Goal: Transaction & Acquisition: Purchase product/service

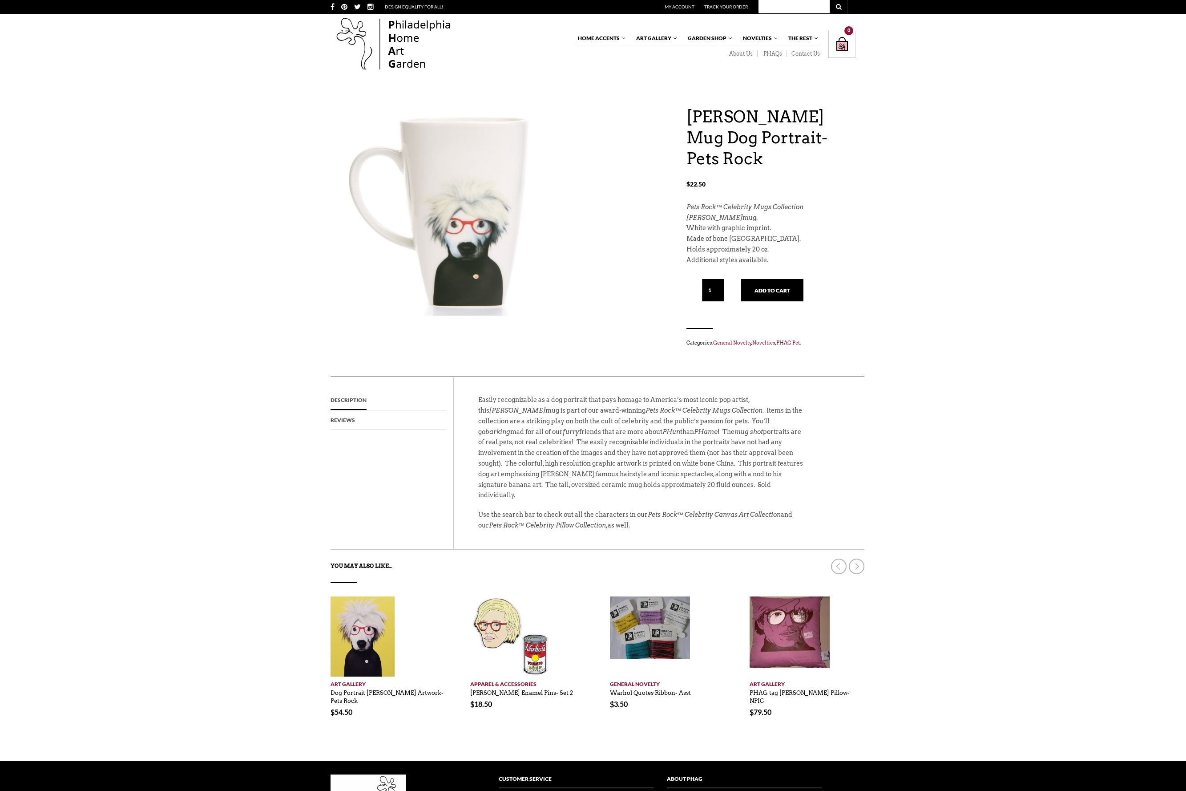
click at [705, 287] on input "1" at bounding box center [713, 290] width 22 height 22
type input "2"
click at [723, 287] on input "2" at bounding box center [713, 290] width 22 height 22
click at [792, 289] on button "Add to cart" at bounding box center [772, 290] width 62 height 22
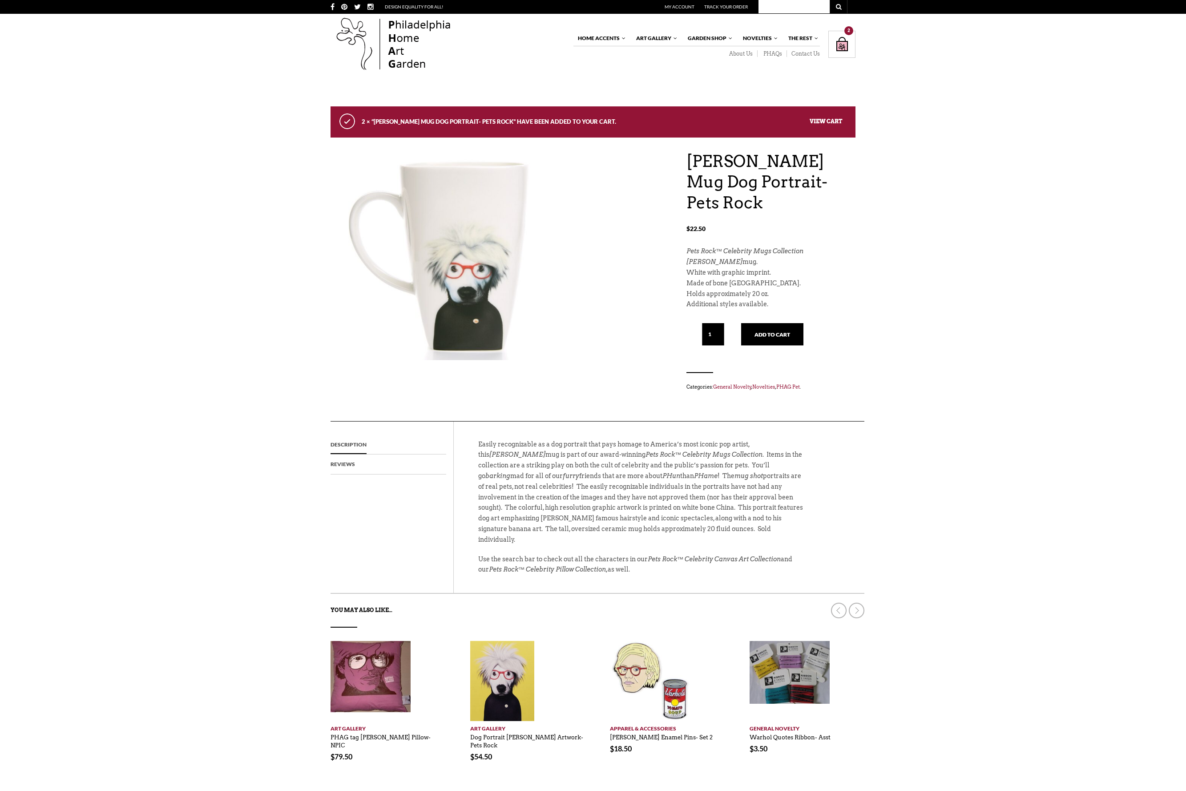
click at [828, 119] on link "View cart" at bounding box center [826, 120] width 32 height 7
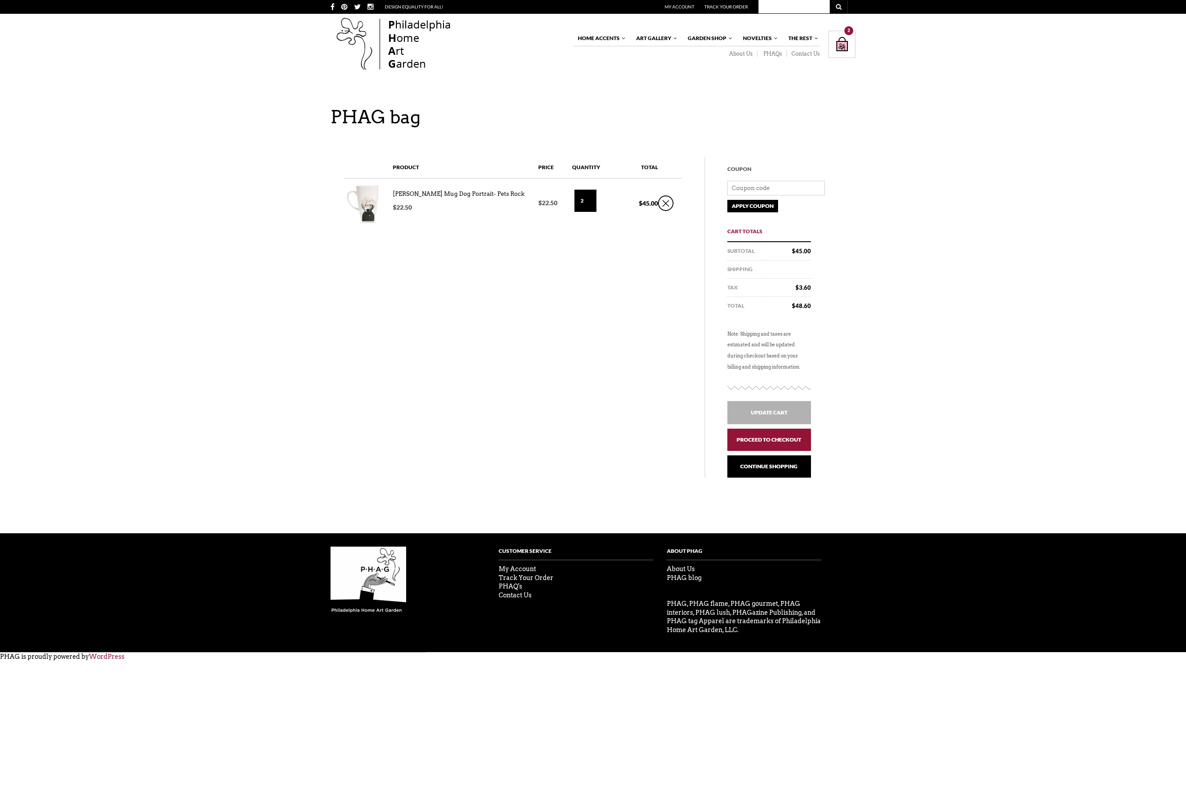
click at [791, 438] on link "Proceed to checkout" at bounding box center [770, 439] width 84 height 22
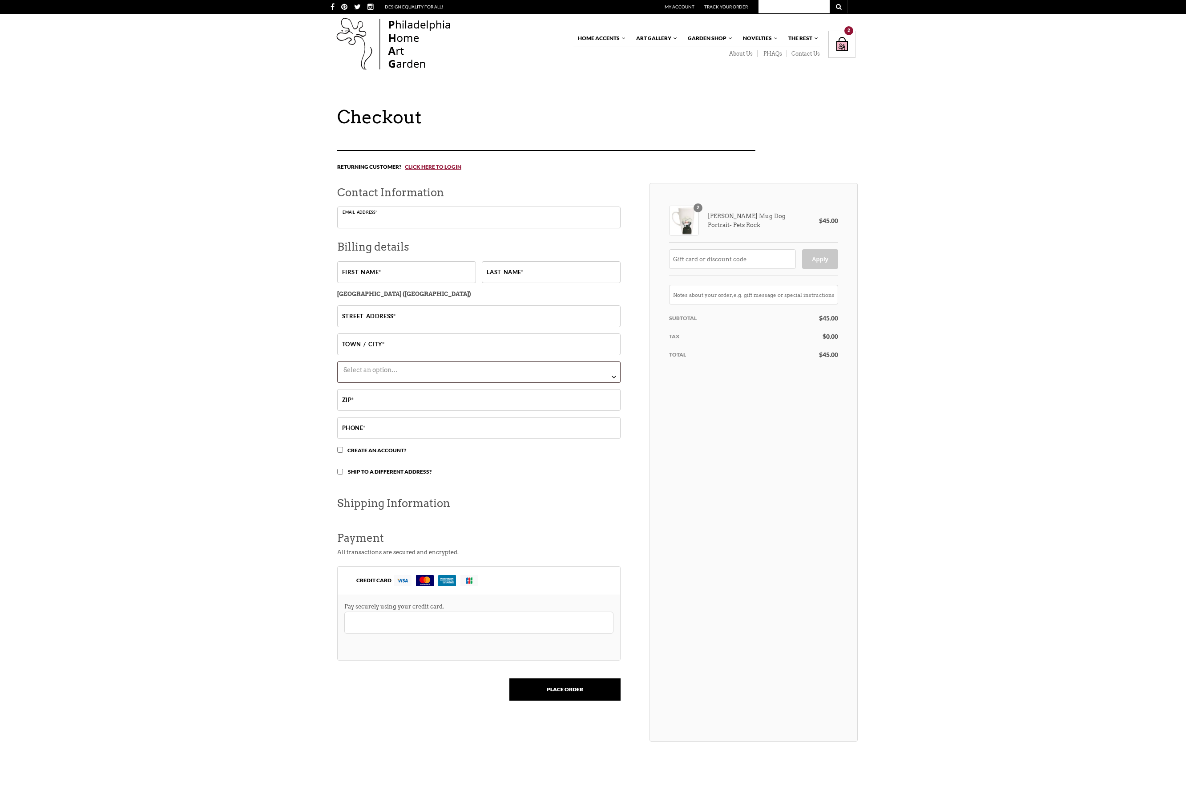
click at [395, 217] on input "Email address *" at bounding box center [478, 217] width 283 height 22
type input "[PERSON_NAME][EMAIL_ADDRESS][DOMAIN_NAME]"
click at [394, 271] on input "First name *" at bounding box center [406, 272] width 139 height 22
type input "LOUIS"
type input "IPPOLITO"
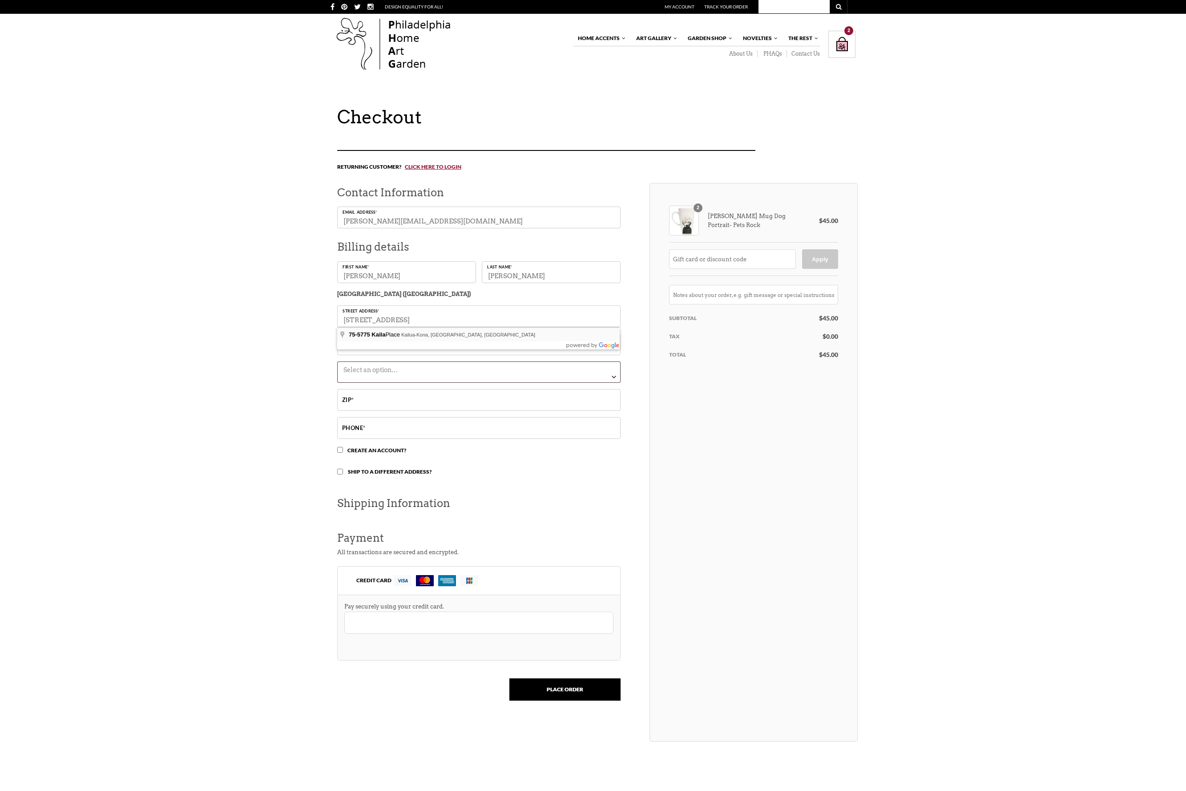
type input "75-5775 Kaila Pl"
type input "Kailua-Kona"
select select "HI"
type input "96740"
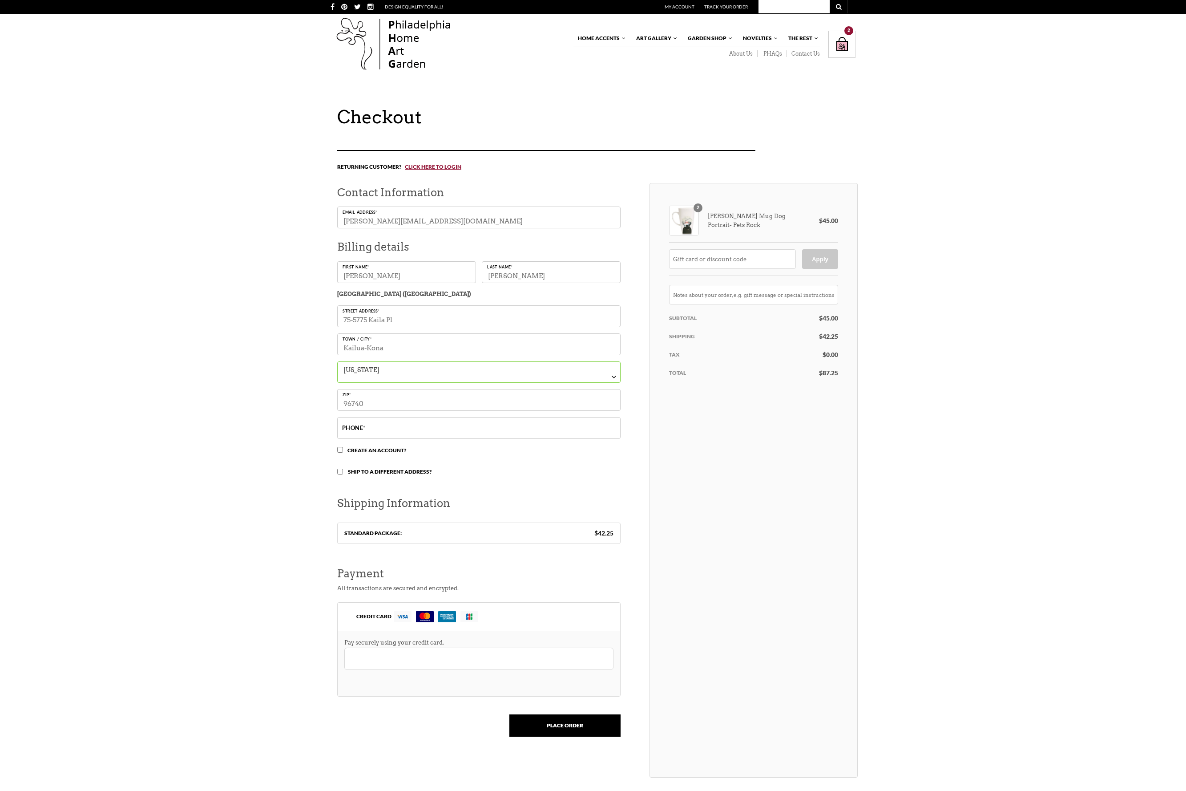
click at [366, 432] on input "Phone *" at bounding box center [478, 428] width 283 height 22
type input "2133096562"
click at [396, 535] on label "Standard Package: $ 42.25" at bounding box center [478, 534] width 269 height 8
click at [575, 728] on input "Place order" at bounding box center [564, 725] width 111 height 22
